Goal: Browse casually

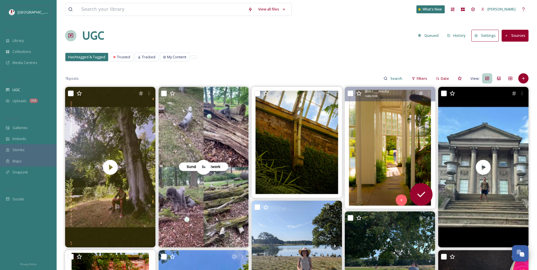
click at [380, 161] on img at bounding box center [390, 148] width 90 height 122
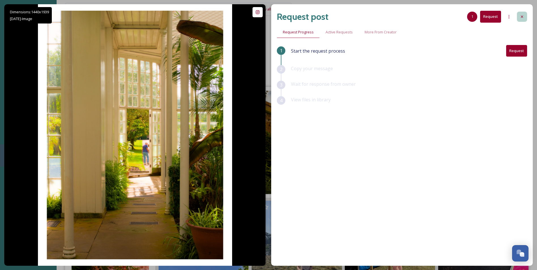
click at [524, 18] on icon at bounding box center [522, 16] width 5 height 5
